Goal: Task Accomplishment & Management: Manage account settings

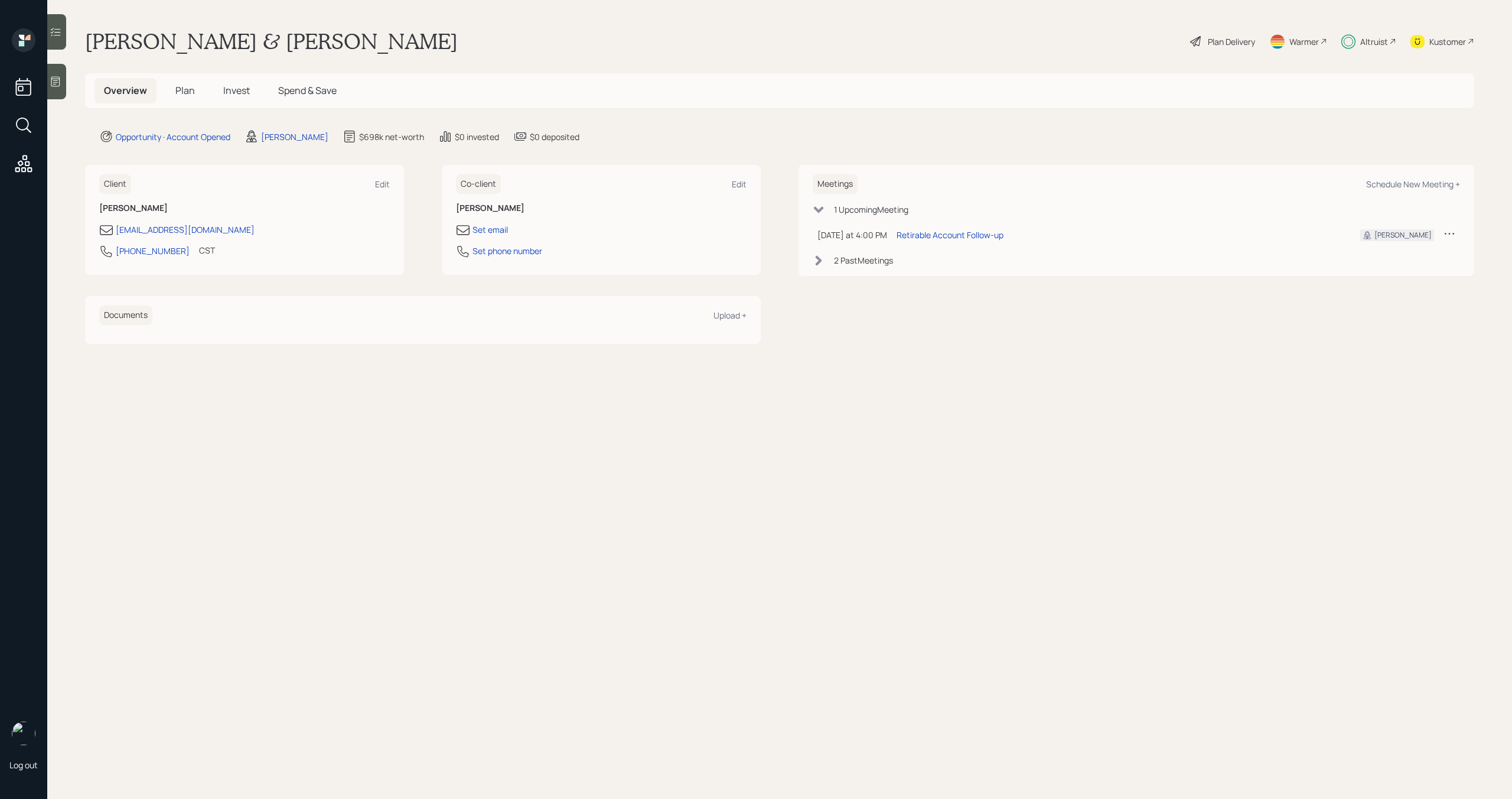
click at [241, 90] on span "Invest" at bounding box center [236, 90] width 27 height 13
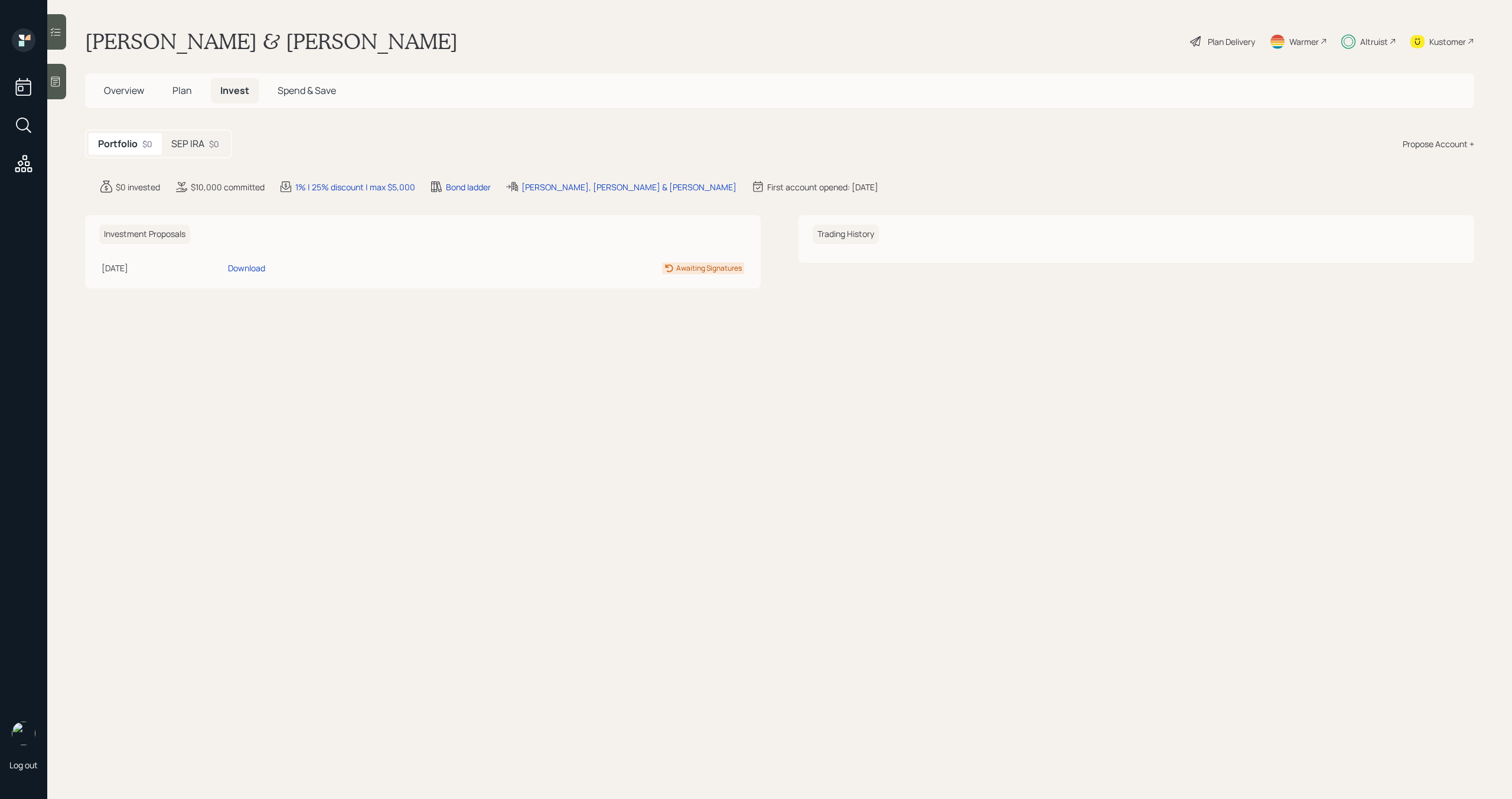
click at [209, 145] on div "SEP IRA $0" at bounding box center [195, 144] width 67 height 22
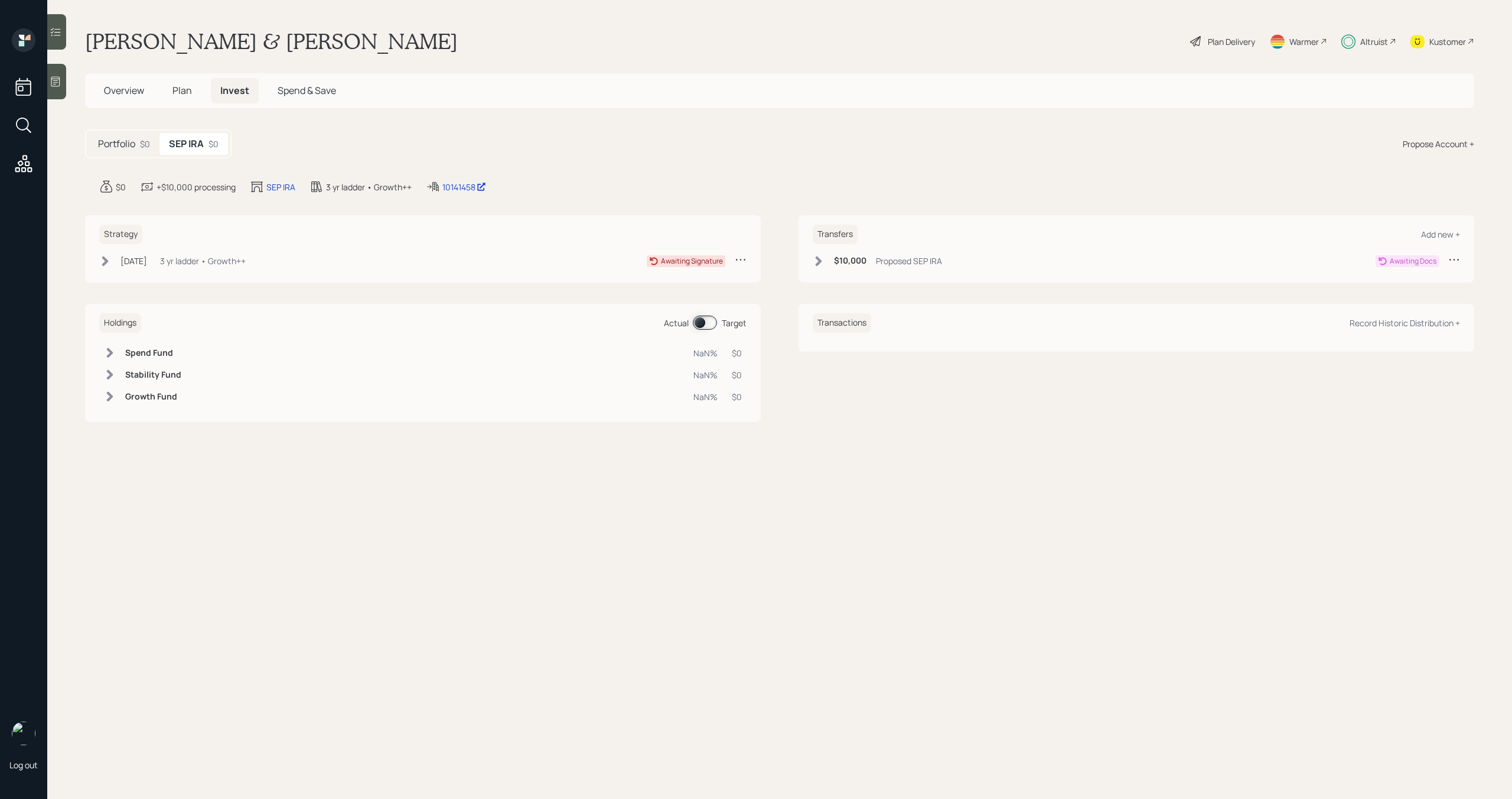
click at [107, 264] on icon at bounding box center [104, 260] width 12 height 12
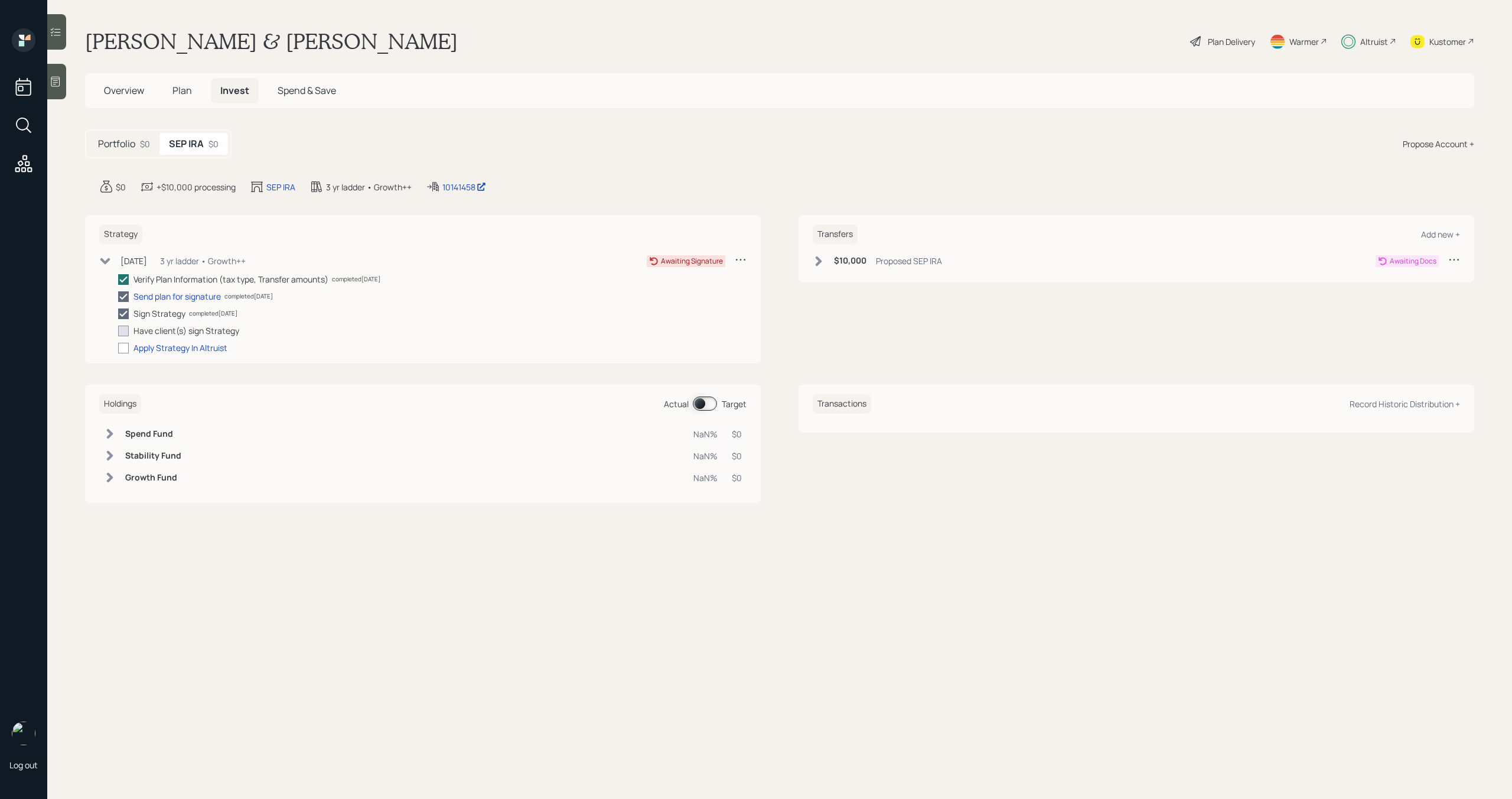
click at [107, 263] on icon at bounding box center [104, 260] width 12 height 12
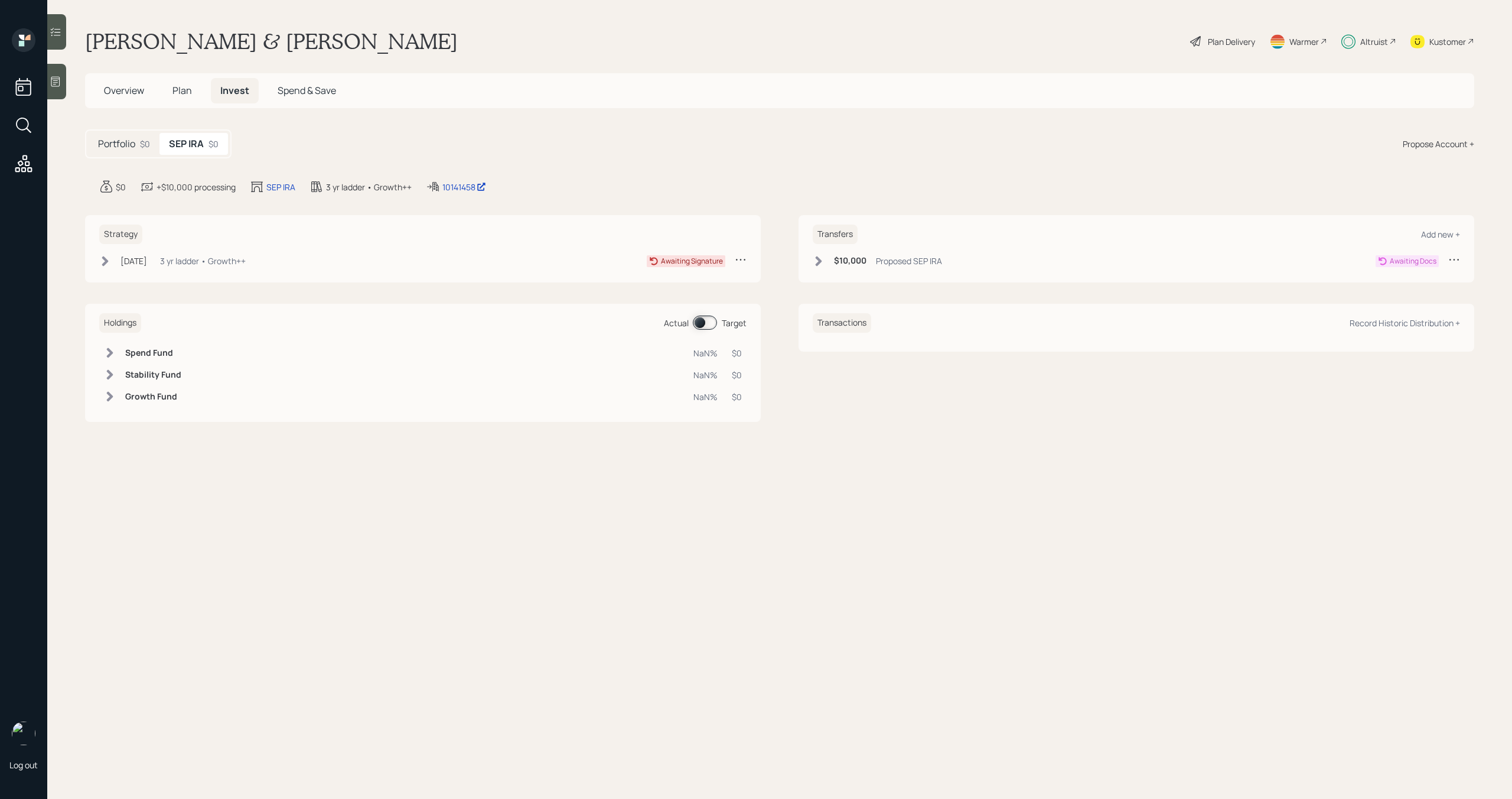
click at [188, 95] on span "Plan" at bounding box center [182, 90] width 19 height 13
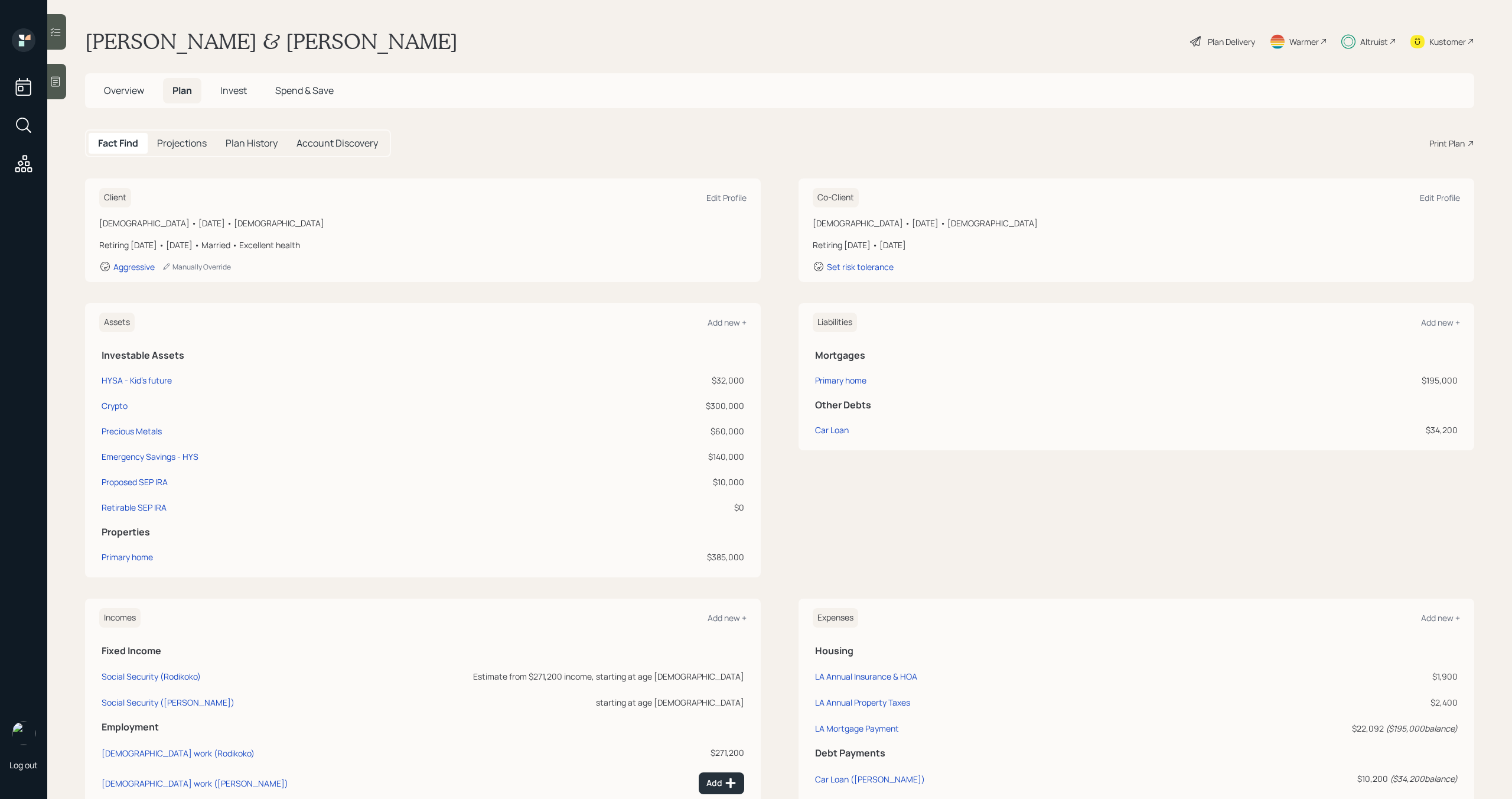
click at [239, 93] on span "Invest" at bounding box center [234, 90] width 27 height 13
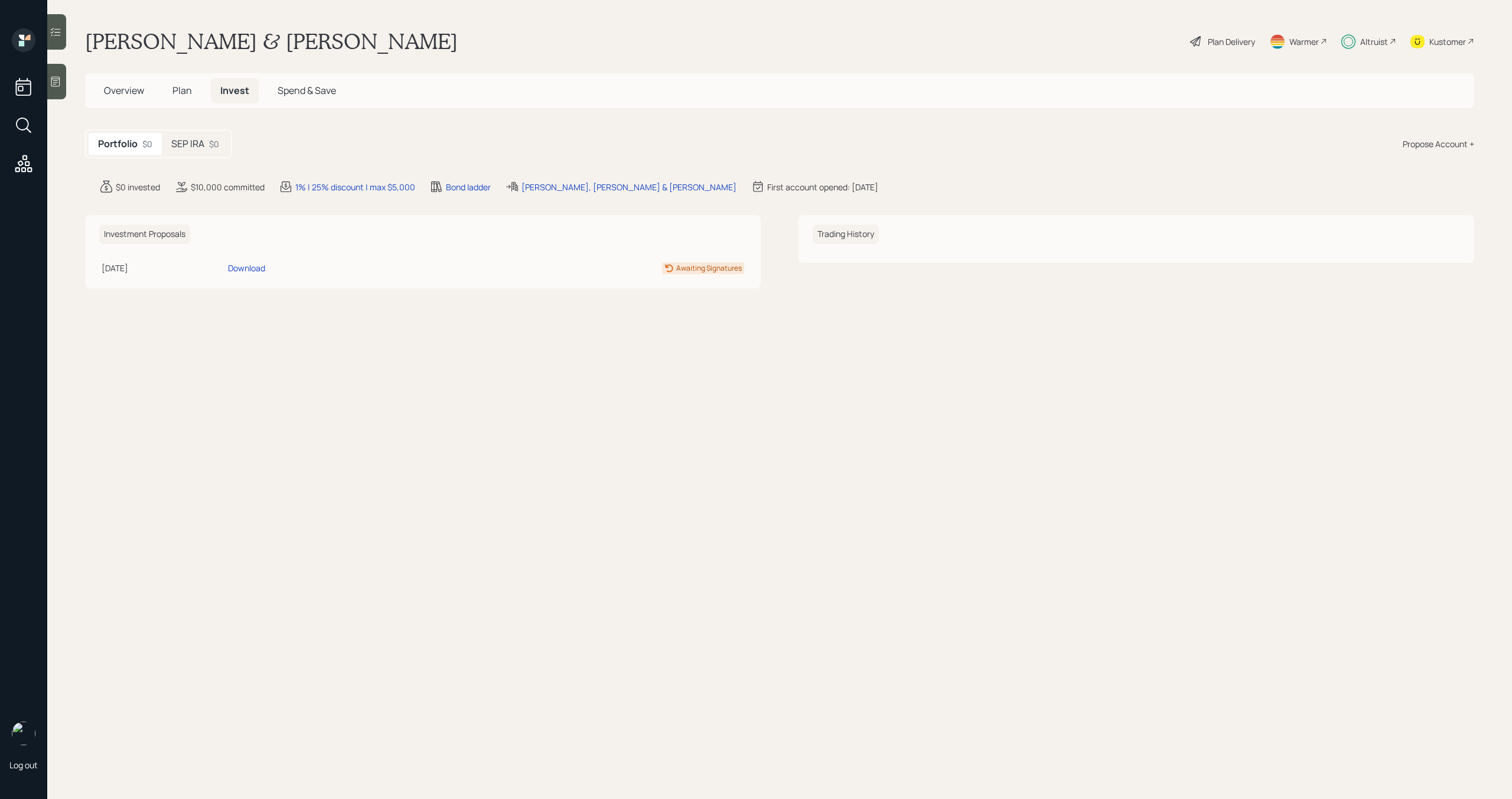
click at [204, 143] on h5 "SEP IRA" at bounding box center [188, 144] width 33 height 11
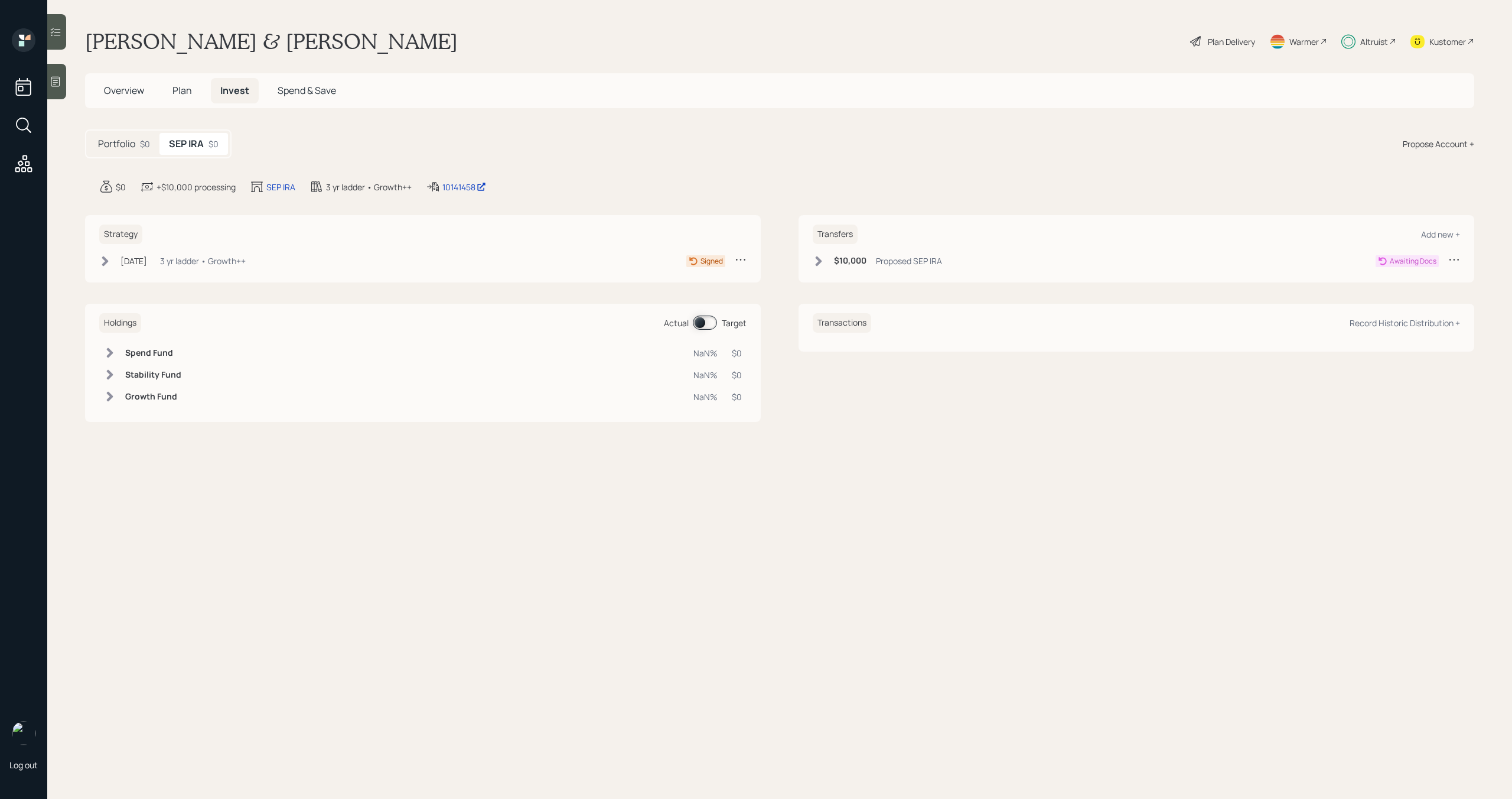
click at [816, 260] on icon at bounding box center [818, 260] width 12 height 12
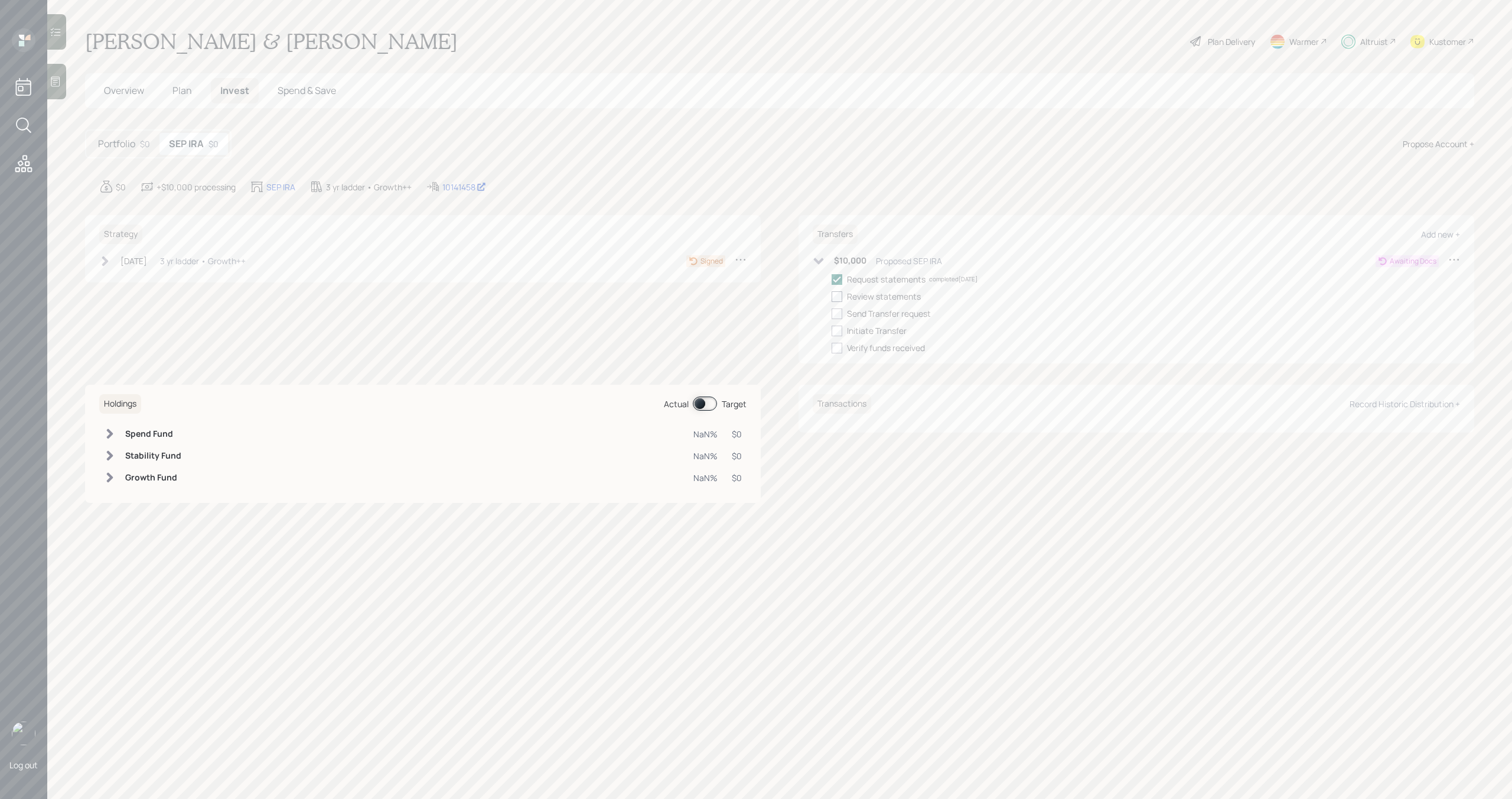
click at [839, 294] on div at bounding box center [837, 296] width 10 height 10
click at [832, 296] on input "checkbox" at bounding box center [831, 296] width 1 height 1
checkbox input "true"
click at [839, 317] on div at bounding box center [837, 313] width 10 height 10
click at [832, 314] on input "checkbox" at bounding box center [831, 313] width 1 height 1
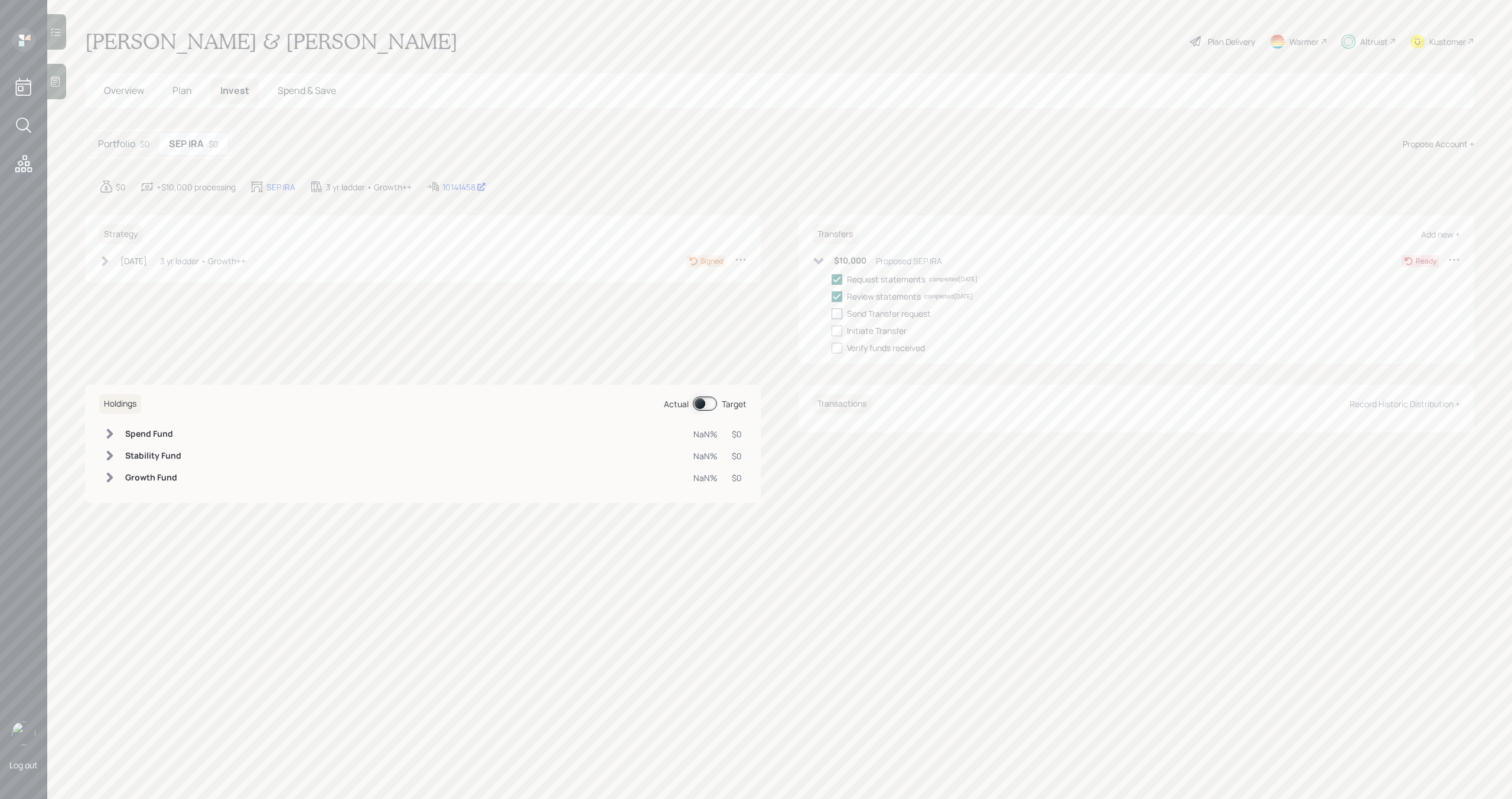
checkbox input "true"
click at [840, 327] on div at bounding box center [837, 330] width 10 height 10
click at [832, 330] on input "checkbox" at bounding box center [831, 330] width 1 height 1
checkbox input "true"
